Goal: Check status: Check status

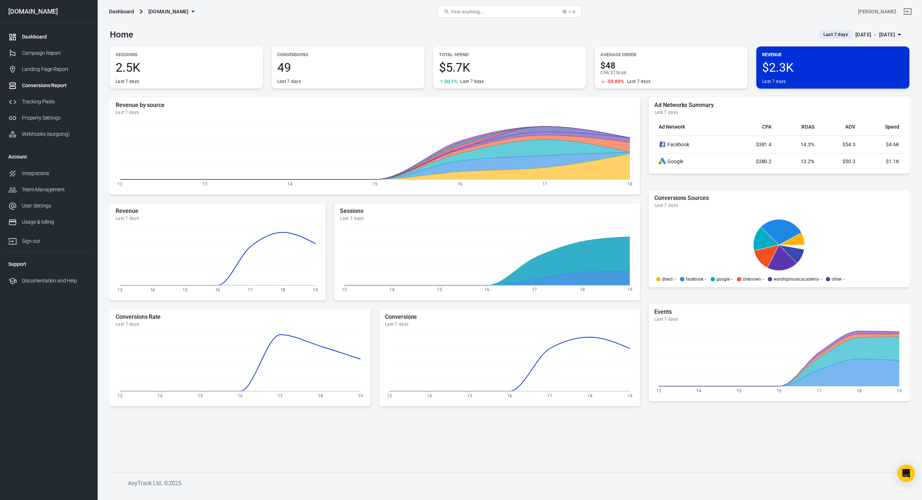
click at [34, 88] on div "Conversions Report" at bounding box center [55, 86] width 67 height 8
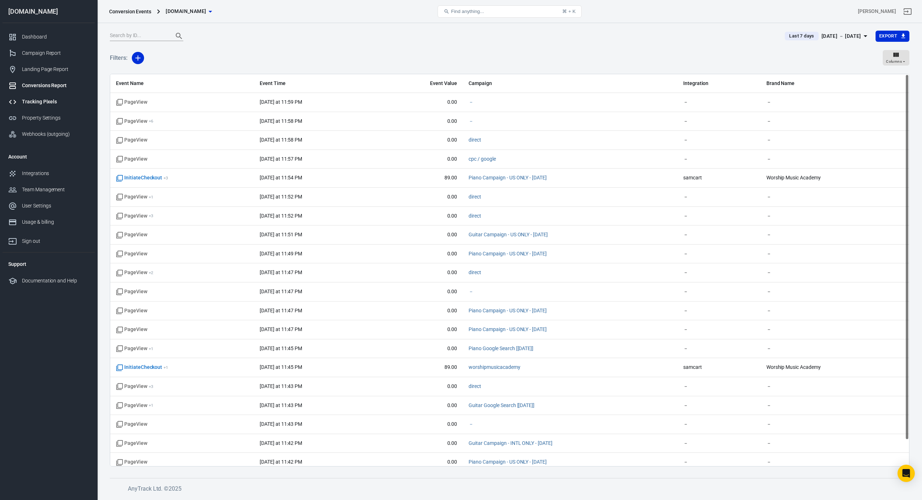
click at [37, 100] on div "Tracking Pixels" at bounding box center [55, 102] width 67 height 8
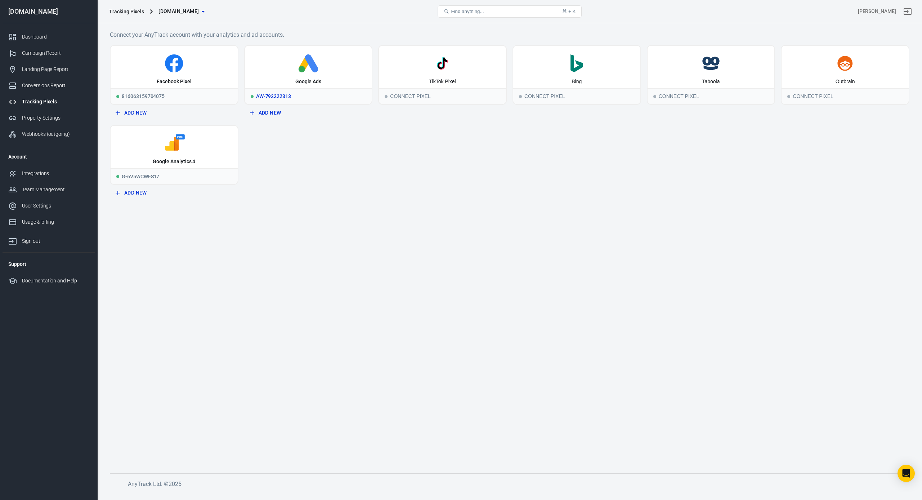
click at [310, 59] on icon at bounding box center [311, 63] width 13 height 18
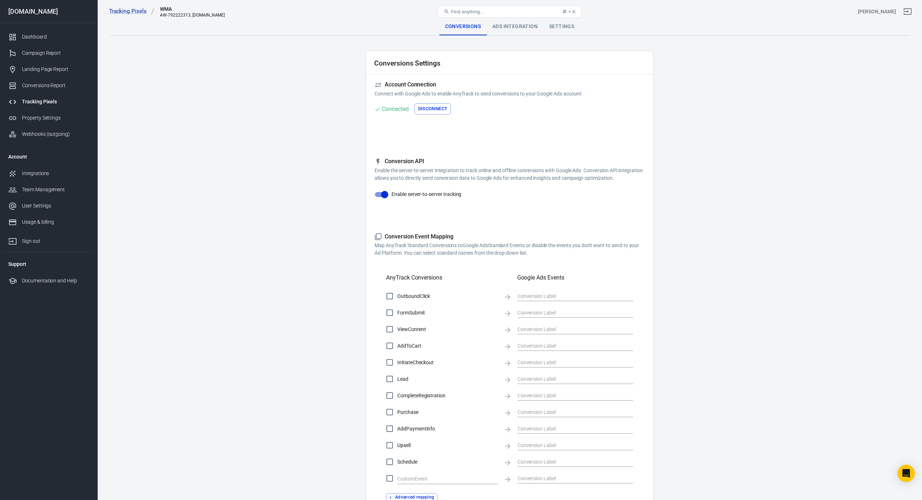
checkbox input "true"
type input "TNWkCNnzzNEaEOm04fkC"
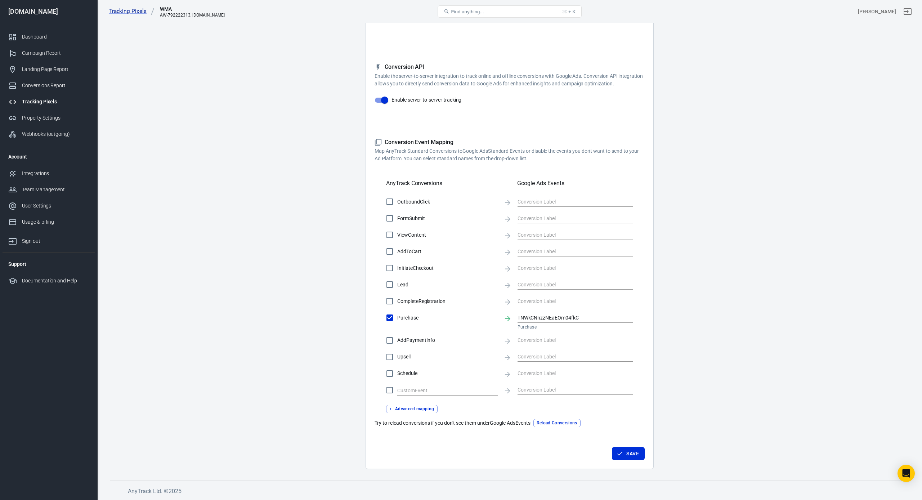
scroll to position [94, 0]
click at [561, 424] on button "Reload Conversions" at bounding box center [556, 423] width 47 height 8
click at [507, 204] on icon at bounding box center [507, 203] width 8 height 8
click at [528, 199] on input "text" at bounding box center [569, 201] width 105 height 9
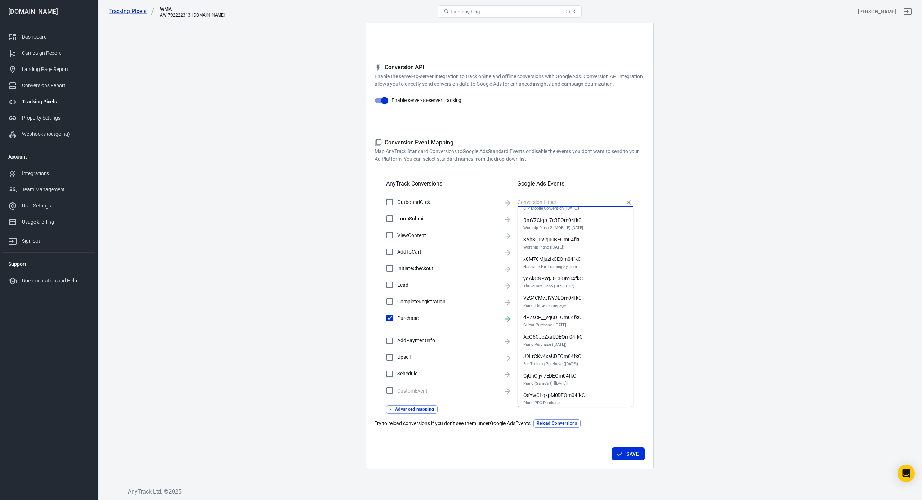
scroll to position [94, 0]
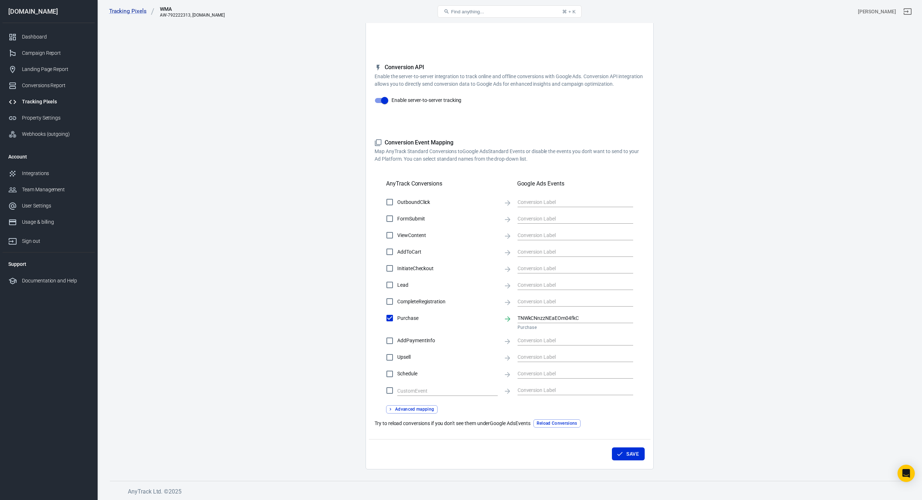
click at [611, 170] on div "AnyTrack Conversions Google Ads Events" at bounding box center [509, 180] width 247 height 24
click at [589, 317] on input "TNWkCNnzzNEaEOm04fkC" at bounding box center [569, 317] width 105 height 9
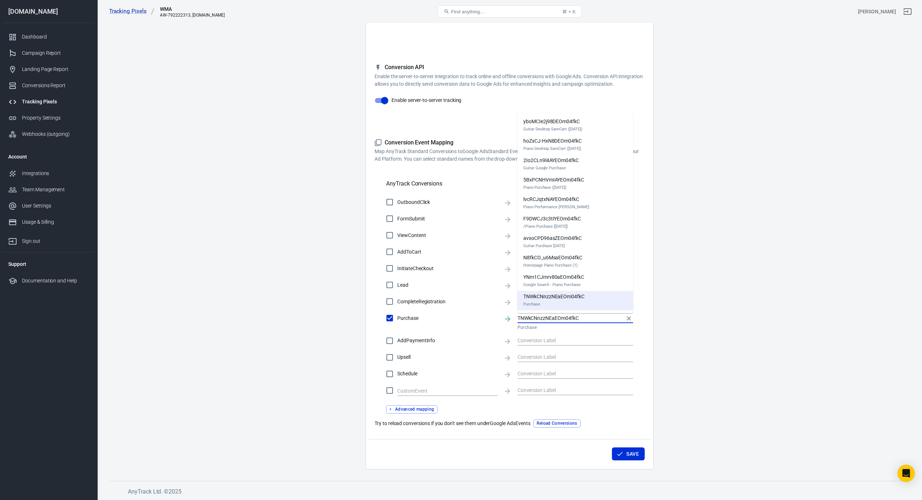
scroll to position [311, 0]
click at [591, 321] on input "TNWkCNnzzNEaEOm04fkC" at bounding box center [569, 317] width 105 height 9
click at [470, 324] on label "Purchase" at bounding box center [440, 317] width 116 height 15
click at [397, 324] on input "Purchase" at bounding box center [389, 317] width 15 height 15
checkbox input "false"
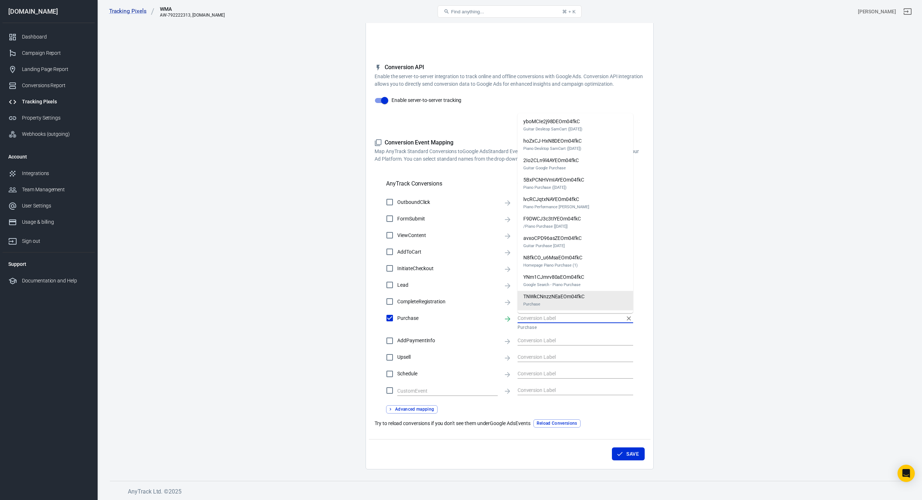
scroll to position [88, 0]
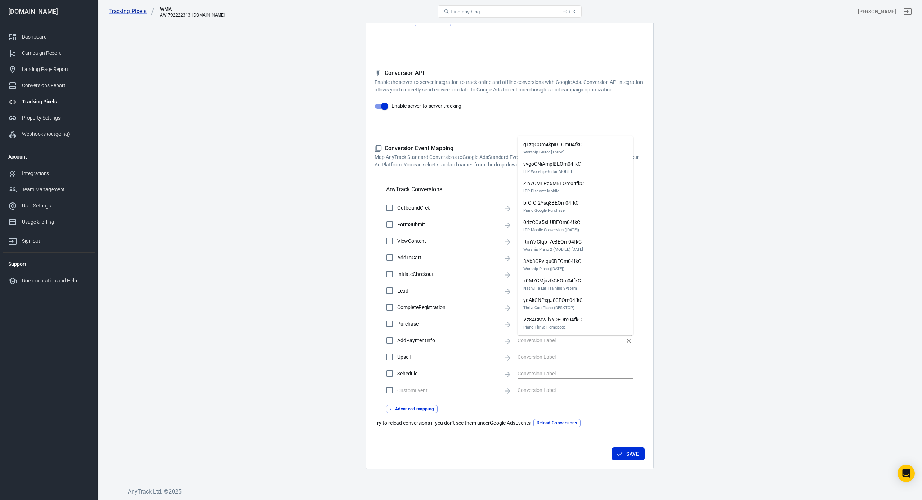
click at [545, 337] on input "text" at bounding box center [569, 340] width 105 height 9
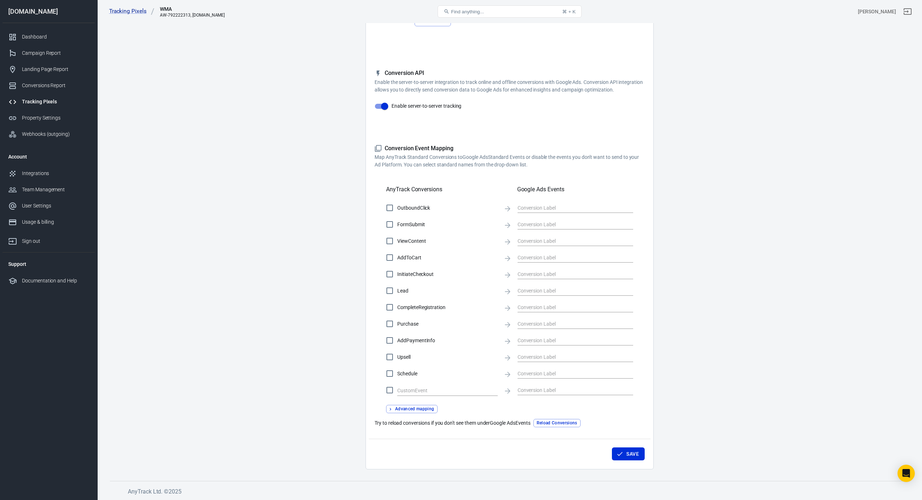
click at [702, 225] on main "Conversions Ads Integration Settings Conversions Settings Account Connection Co…" at bounding box center [509, 199] width 799 height 539
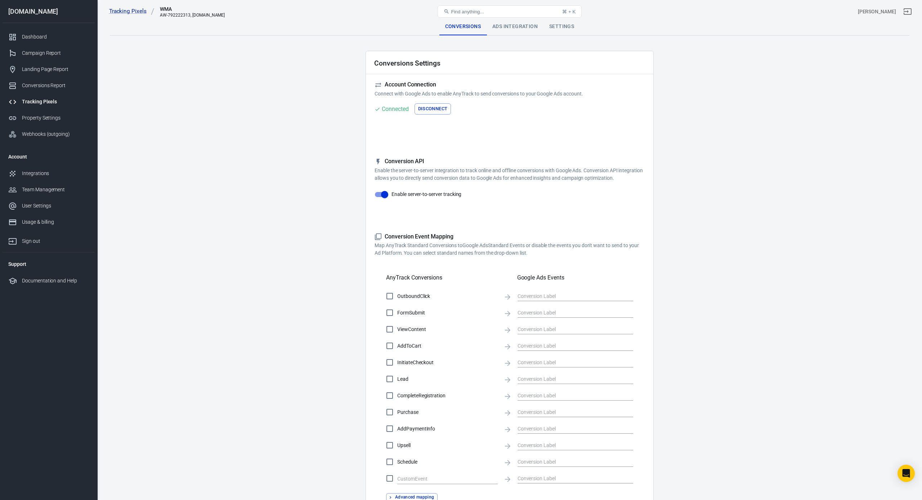
scroll to position [0, 0]
click at [529, 28] on div "Ads Integration" at bounding box center [514, 26] width 57 height 17
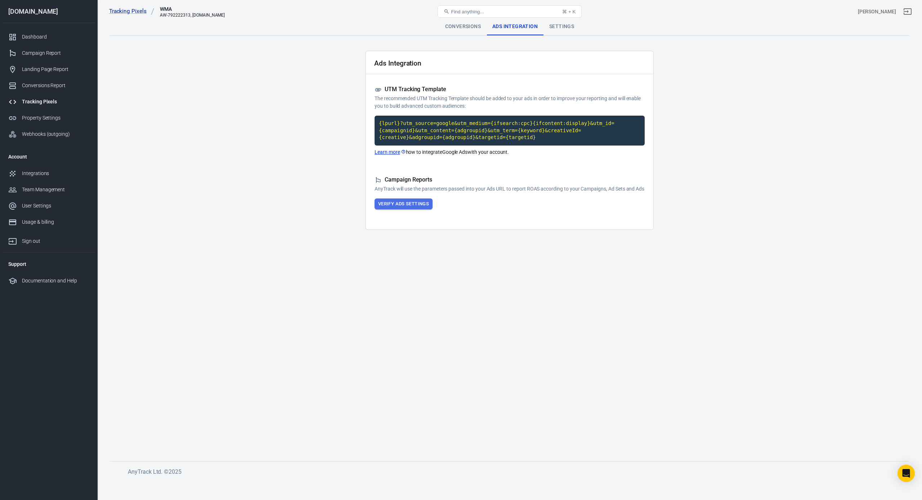
click at [411, 210] on button "Verify Ads Settings" at bounding box center [403, 203] width 58 height 11
click at [549, 27] on div "Settings" at bounding box center [561, 26] width 36 height 17
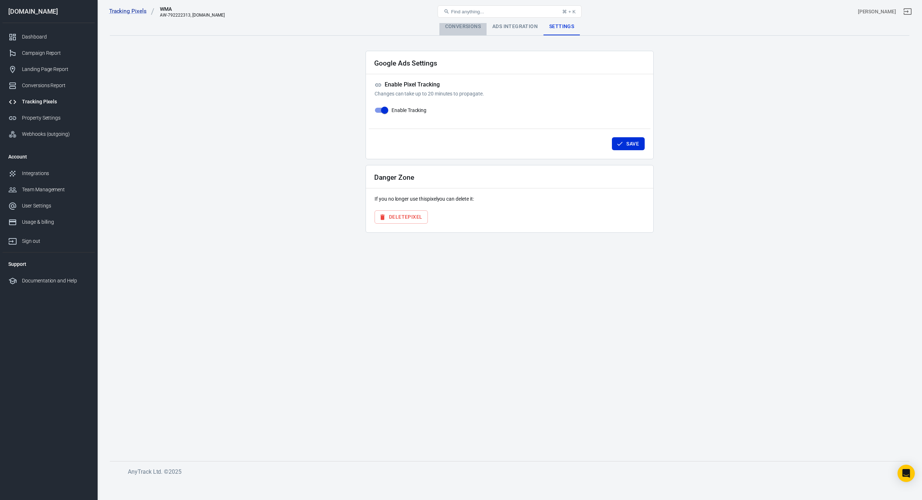
click at [465, 23] on div "Conversions" at bounding box center [462, 26] width 47 height 17
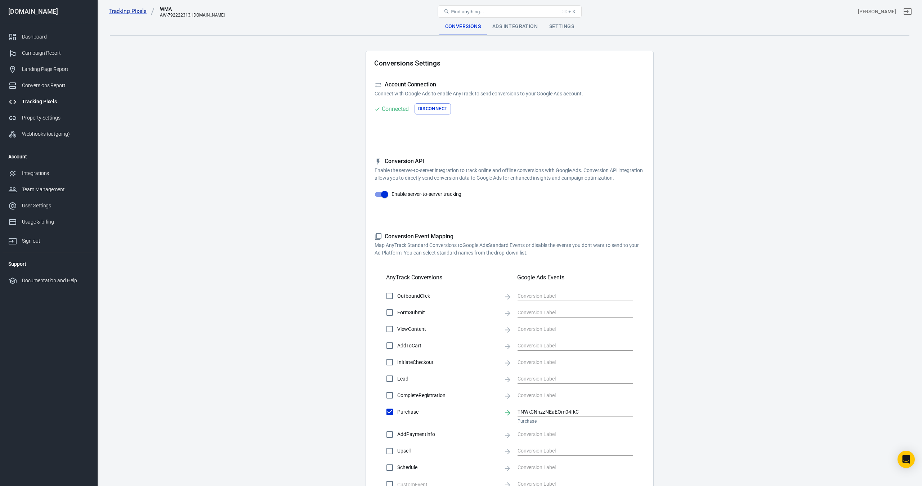
click at [531, 27] on div "Ads Integration" at bounding box center [514, 26] width 57 height 17
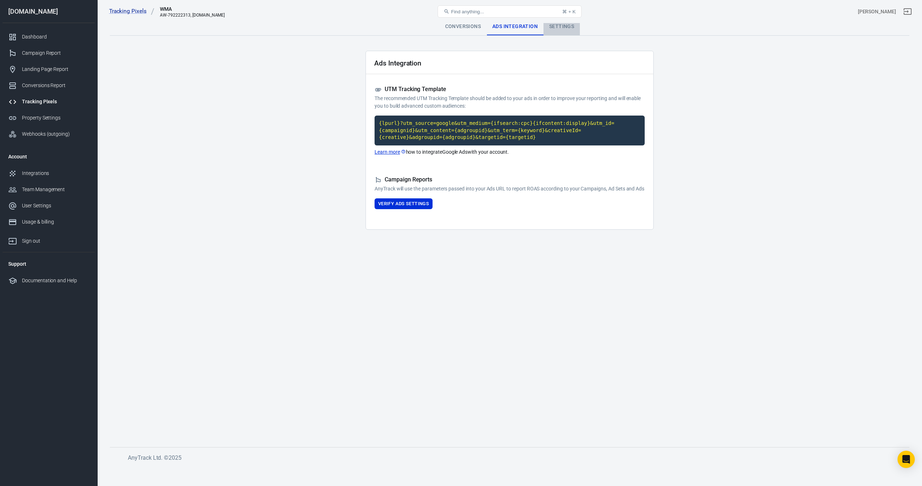
click at [555, 26] on div "Settings" at bounding box center [561, 26] width 36 height 17
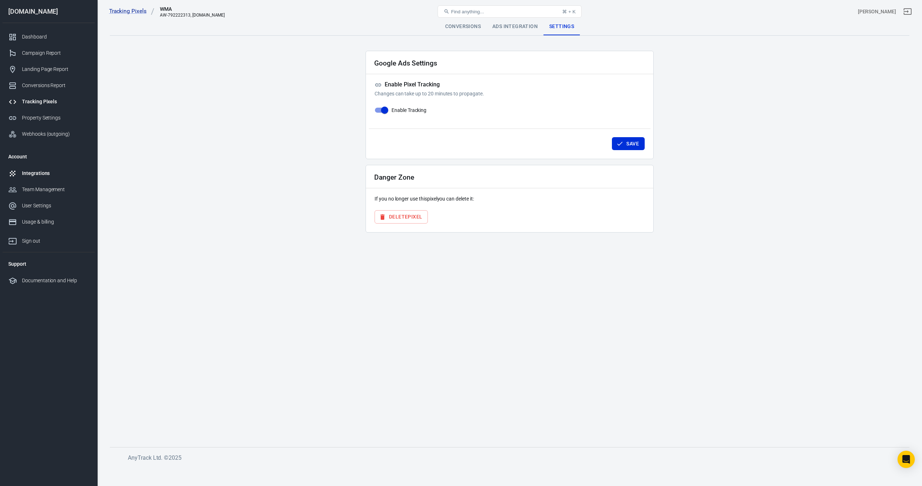
click at [35, 173] on div "Integrations" at bounding box center [55, 174] width 67 height 8
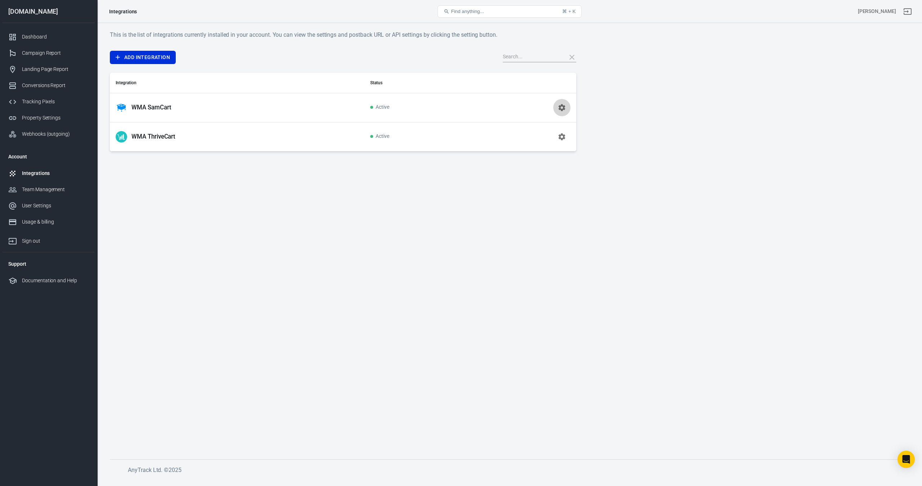
click at [562, 108] on icon "button" at bounding box center [561, 107] width 9 height 9
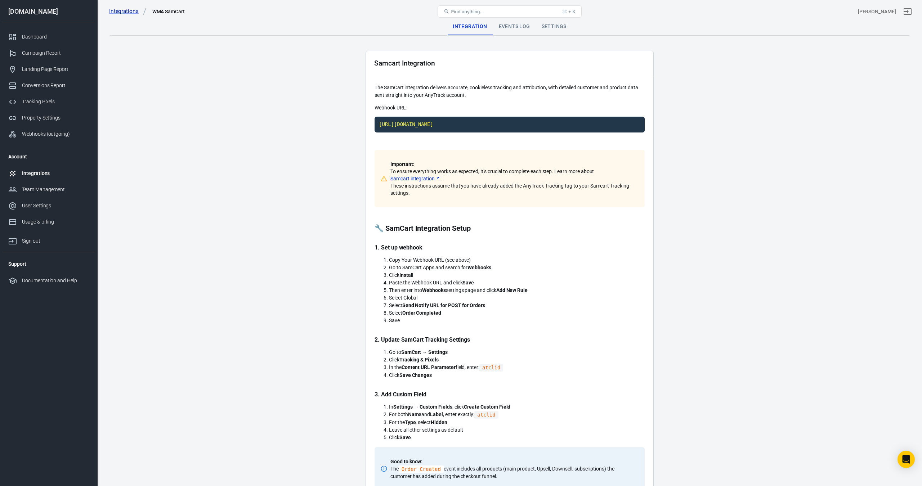
click at [517, 26] on div "Events Log" at bounding box center [514, 26] width 43 height 17
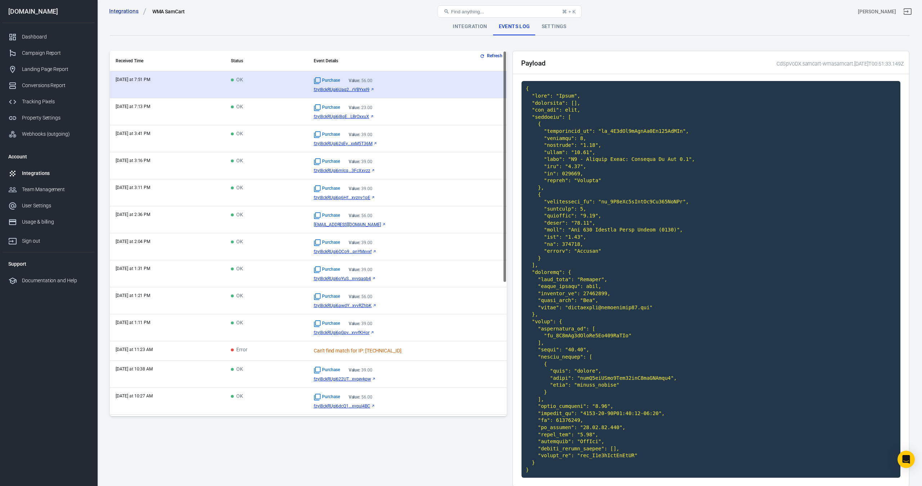
click at [368, 86] on div "Purchase Value: 56.00 fzyI8ckRUgi6Uaq2...rVBYxxl9" at bounding box center [407, 84] width 187 height 15
click at [437, 87] on link "fzyI8ckRUgi6Uaq2...rVBYxxl9" at bounding box center [407, 89] width 187 height 5
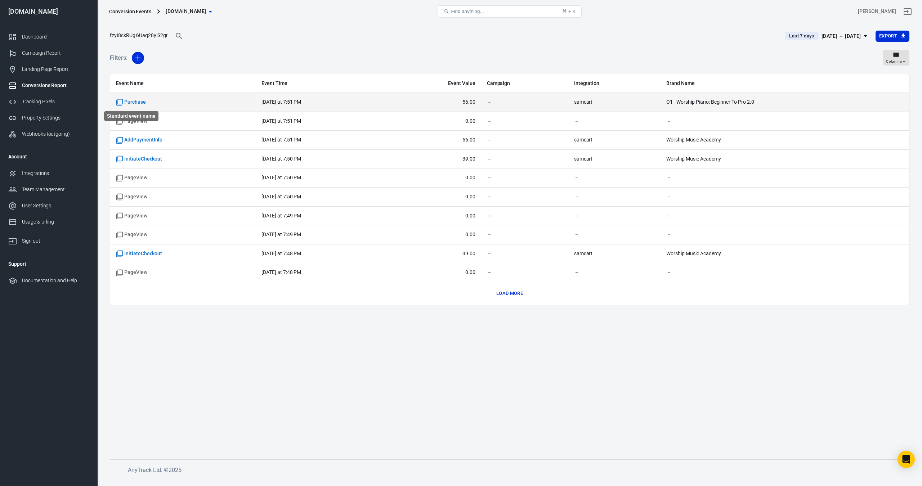
click at [132, 103] on span "Purchase" at bounding box center [131, 102] width 30 height 7
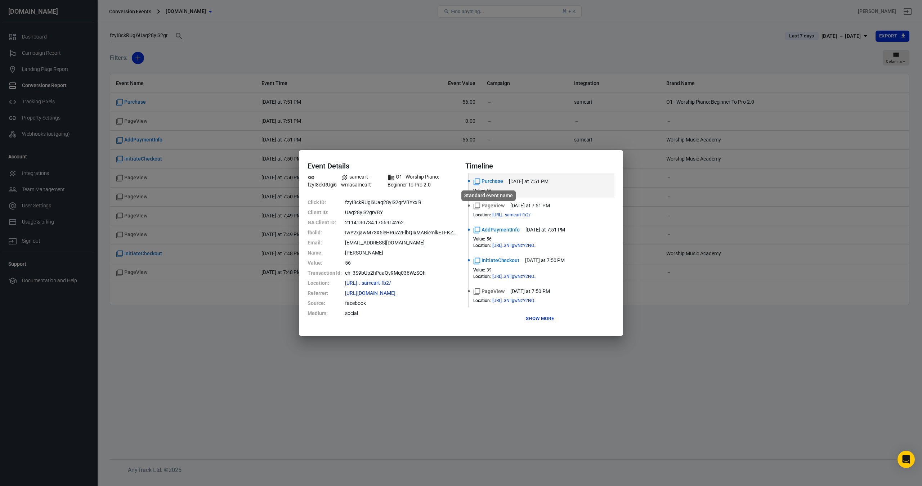
click at [477, 182] on icon "Standard event name" at bounding box center [476, 181] width 7 height 7
click at [326, 139] on div "Event Details fzyI8ckRUgi6 samcart-wmasamcart O1 - Worship Piano: Beginner To P…" at bounding box center [461, 243] width 922 height 486
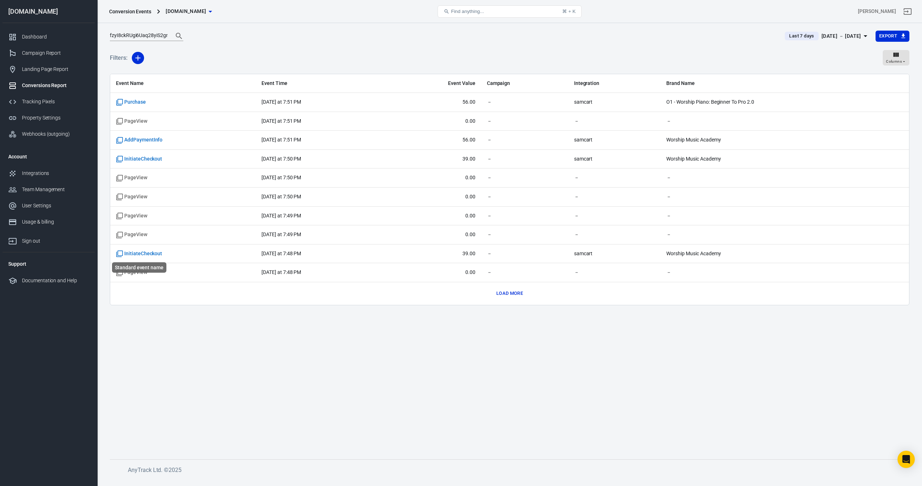
click at [131, 268] on div "Standard event name" at bounding box center [139, 267] width 54 height 10
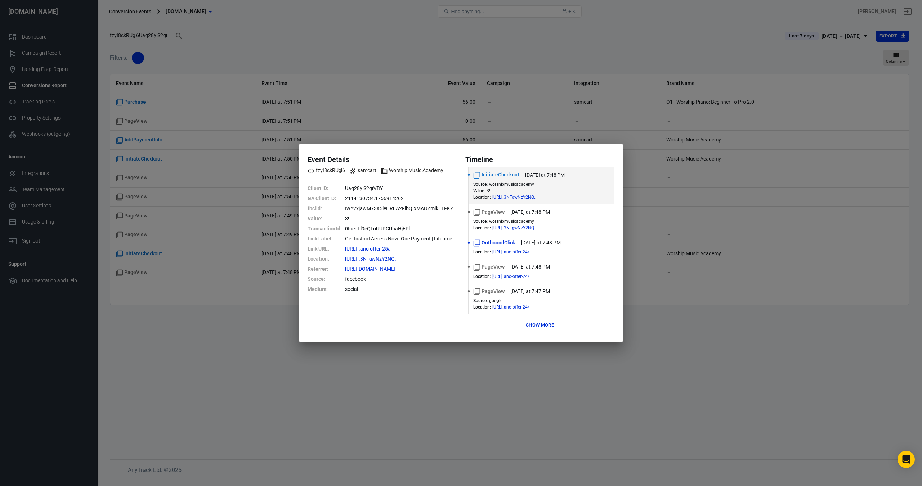
click at [384, 126] on div "Event Details fzyI8ckRUgi6 samcart Worship Music Academy Client ID : Uaq28yiS2g…" at bounding box center [461, 243] width 922 height 486
